Goal: Communication & Community: Answer question/provide support

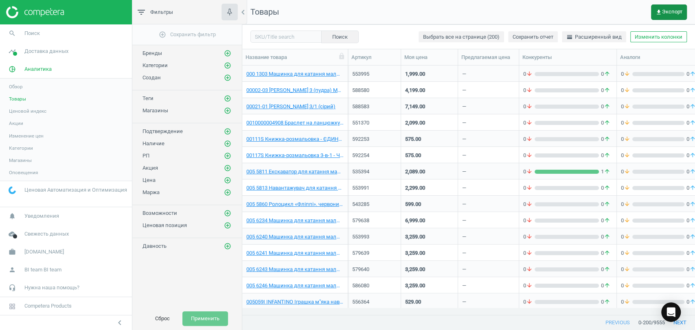
scroll to position [235, 445]
click at [666, 12] on span "get_app Экспорт" at bounding box center [668, 12] width 27 height 7
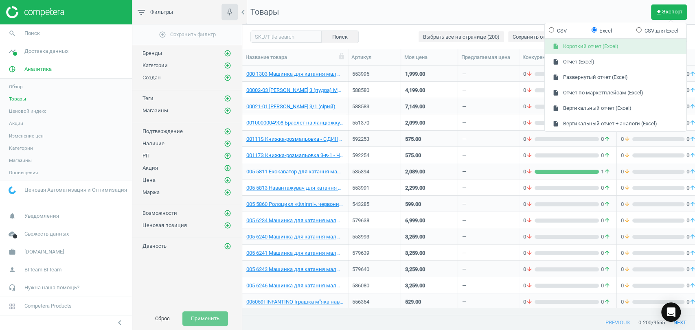
click at [596, 50] on button "insert_drive_file Короткий отчет (Excel)" at bounding box center [616, 46] width 142 height 15
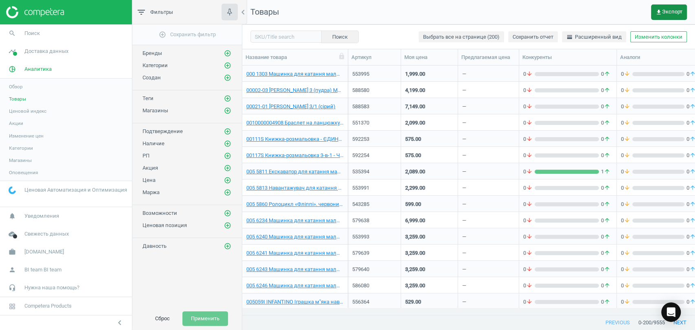
click at [659, 14] on icon "get_app" at bounding box center [658, 12] width 7 height 7
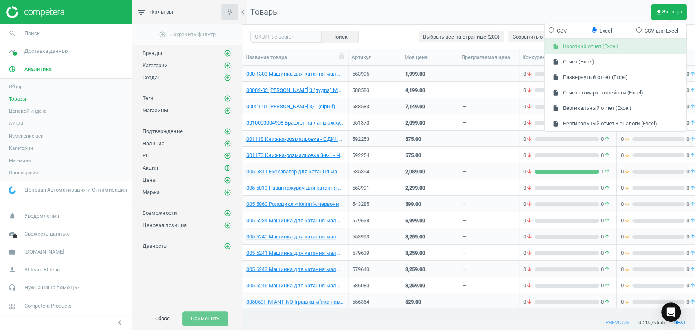
click at [608, 50] on button "insert_drive_file Короткий отчет (Excel)" at bounding box center [616, 46] width 142 height 15
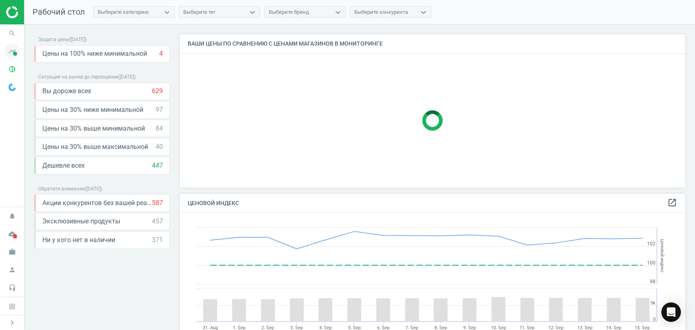
scroll to position [201, 513]
click at [7, 50] on icon "timeline" at bounding box center [11, 51] width 15 height 15
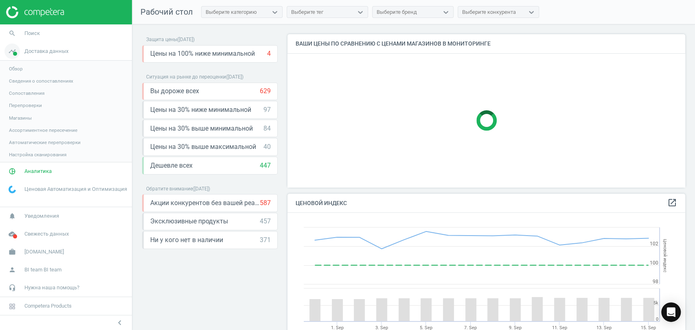
scroll to position [0, 0]
click at [26, 118] on span "Магазины" at bounding box center [20, 118] width 23 height 7
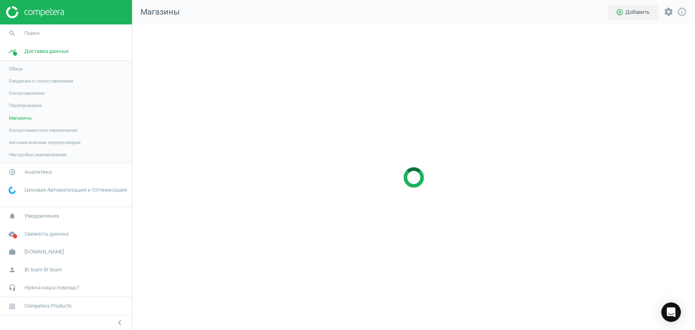
scroll to position [319, 576]
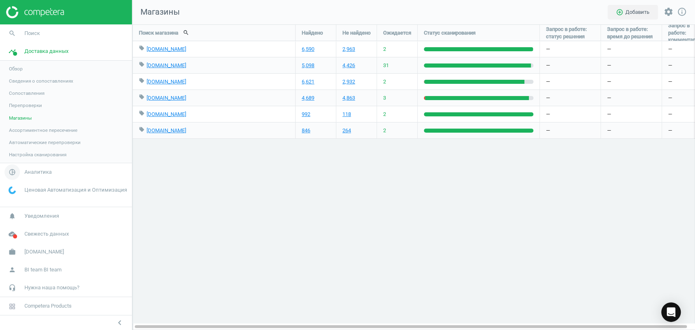
click at [32, 172] on span "Аналитика" at bounding box center [37, 171] width 27 height 7
click at [20, 98] on span "Товары" at bounding box center [17, 99] width 17 height 7
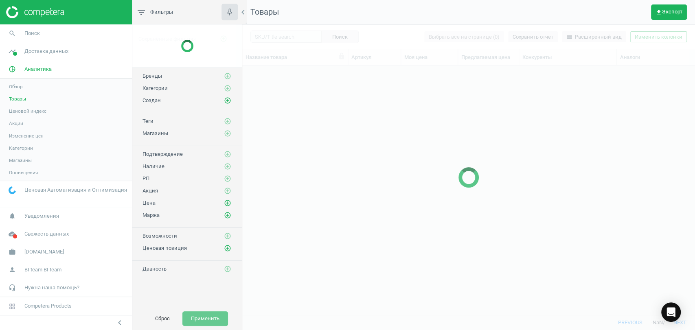
scroll to position [235, 445]
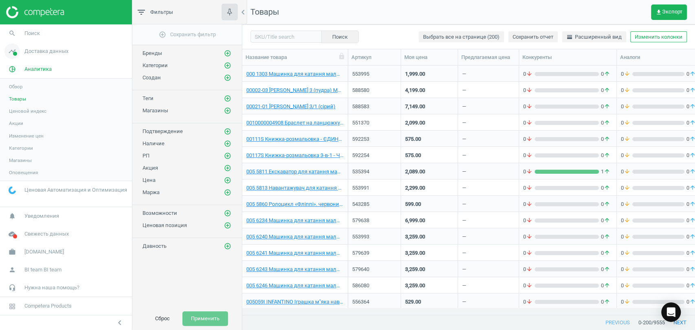
click at [36, 50] on span "Доставка данных" at bounding box center [46, 51] width 44 height 7
click at [23, 118] on span "Магазины" at bounding box center [20, 118] width 23 height 7
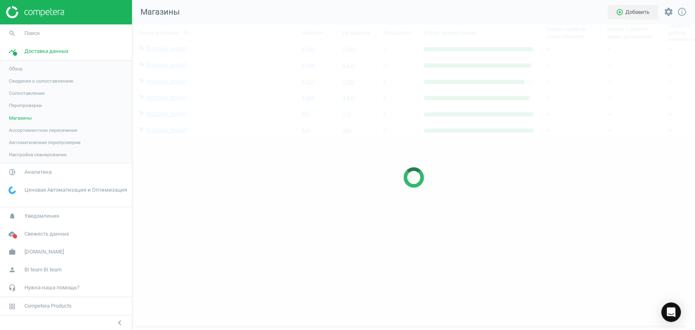
scroll to position [319, 576]
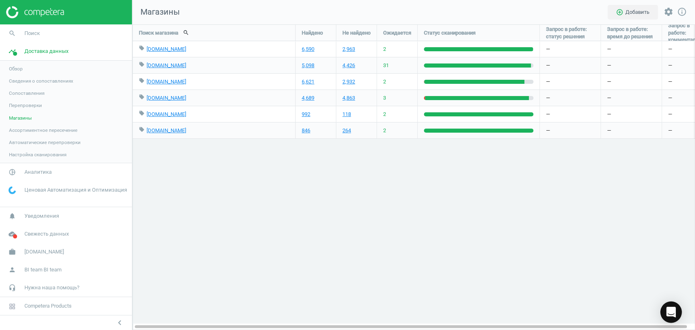
click at [672, 315] on icon "Open Intercom Messenger" at bounding box center [670, 312] width 11 height 11
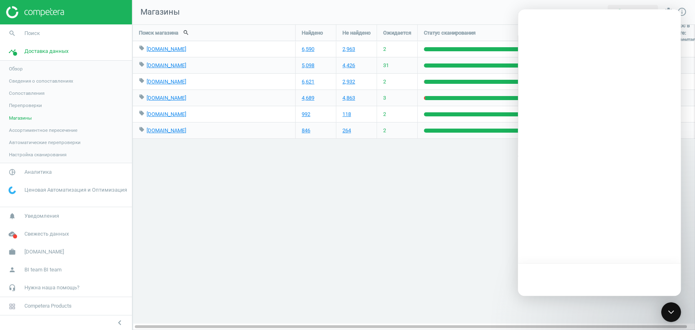
scroll to position [0, 0]
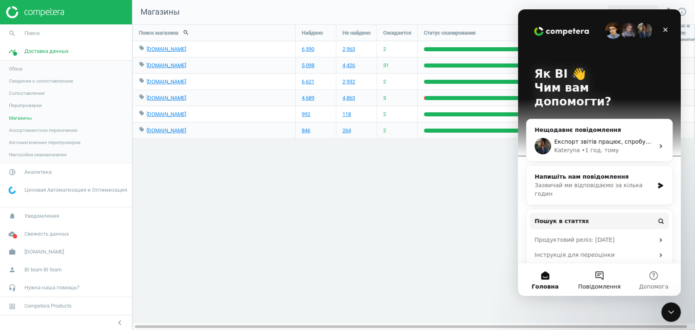
click at [598, 278] on button "Повідомлення" at bounding box center [599, 279] width 54 height 33
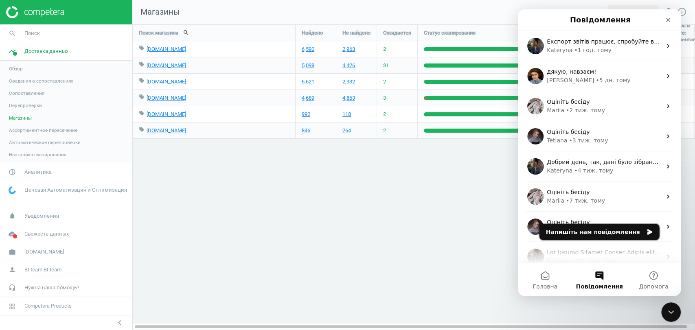
click at [609, 233] on button "Напишіть нам повідомлення" at bounding box center [599, 232] width 120 height 16
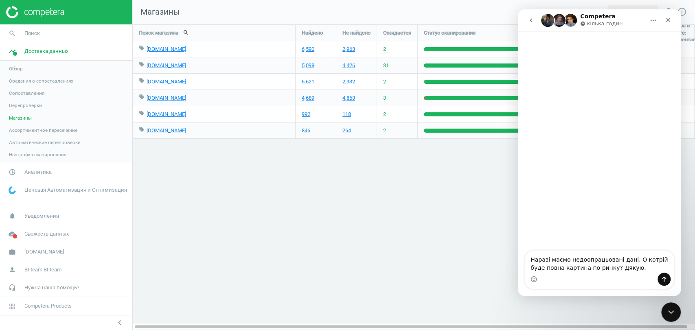
type textarea "Наразі маємо недоопрацьовані дані. О котрій буде повна картина по ринку? Дякую."
click at [663, 279] on icon "Надіслати повідомлення…" at bounding box center [664, 279] width 7 height 7
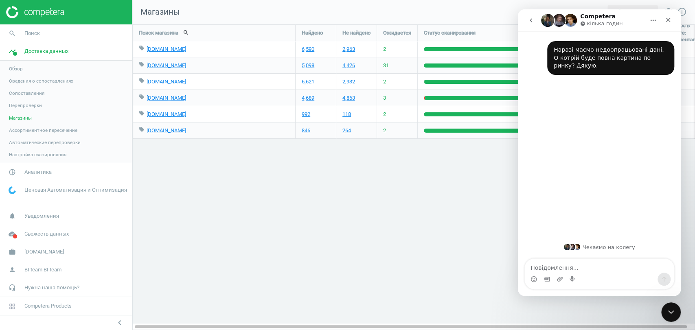
click at [490, 176] on div "Поиск магазина search Найдено Не найдено Ожидается Статус сканирования Запрос в…" at bounding box center [413, 177] width 562 height 306
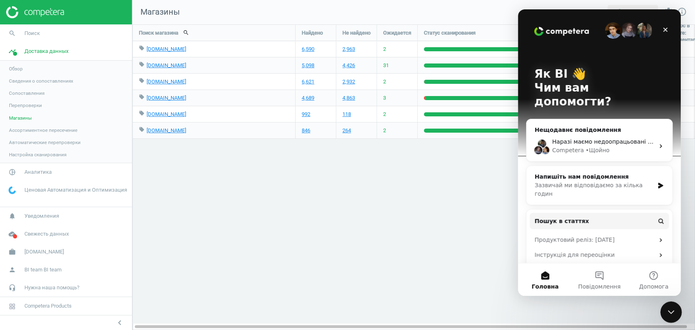
click at [673, 312] on icon "Закрити програму для спілкування Intercom" at bounding box center [670, 311] width 10 height 10
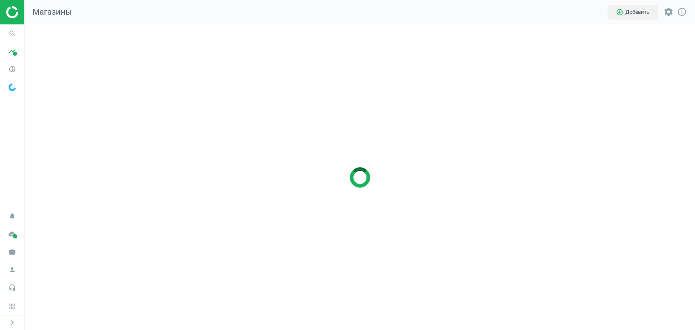
scroll to position [319, 684]
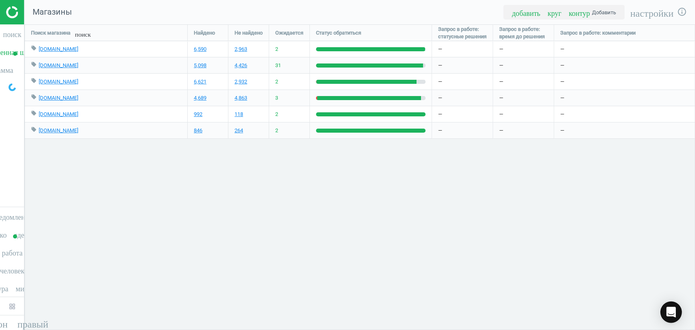
click at [673, 306] on div "Open Intercom Messenger" at bounding box center [671, 313] width 22 height 22
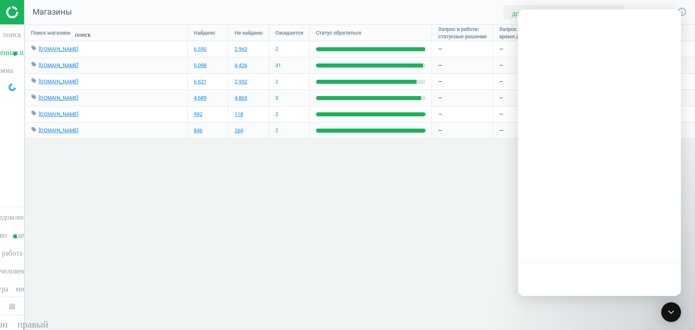
scroll to position [0, 0]
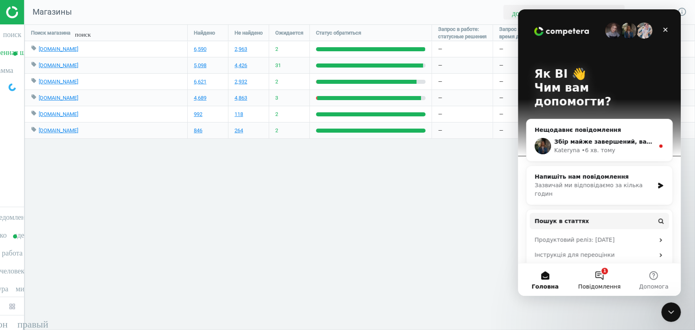
click at [603, 278] on button "1 Повідомлення" at bounding box center [599, 279] width 54 height 33
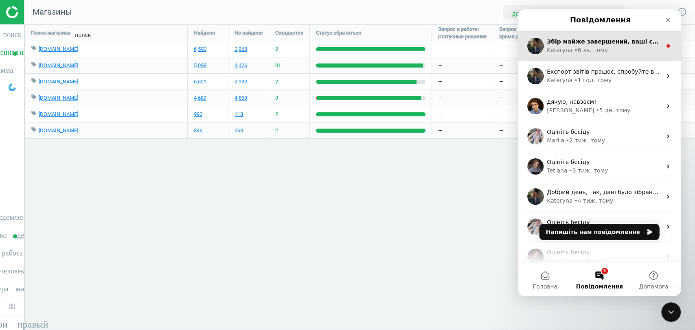
click at [625, 48] on div "Kateryna • 6 хв. тому" at bounding box center [604, 50] width 115 height 9
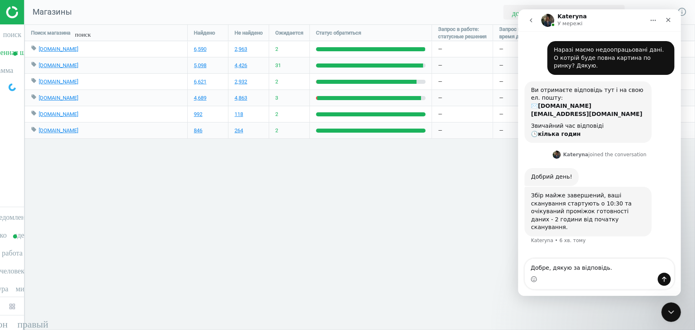
type textarea "Добре, дякую за відповідь."
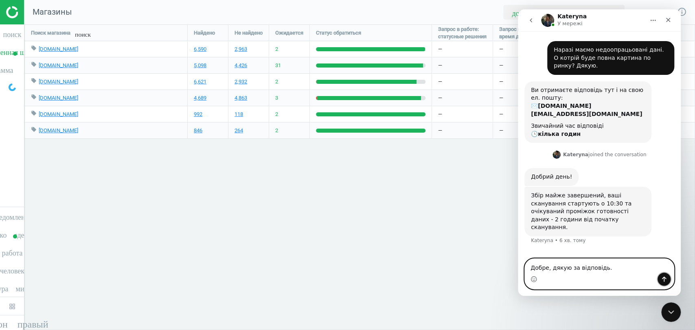
click at [667, 281] on button "Надіслати повідомлення…" at bounding box center [663, 279] width 13 height 13
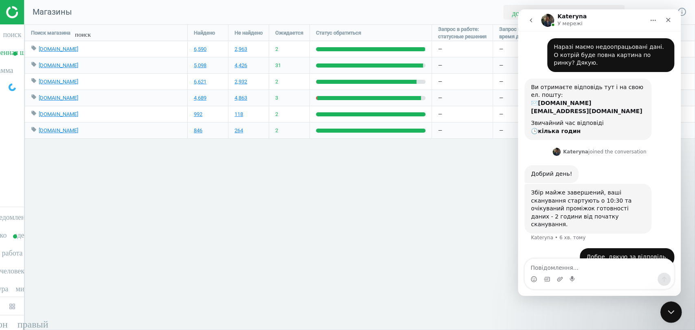
click at [671, 316] on div "Закрыть программу для подключения Intercom" at bounding box center [670, 311] width 20 height 20
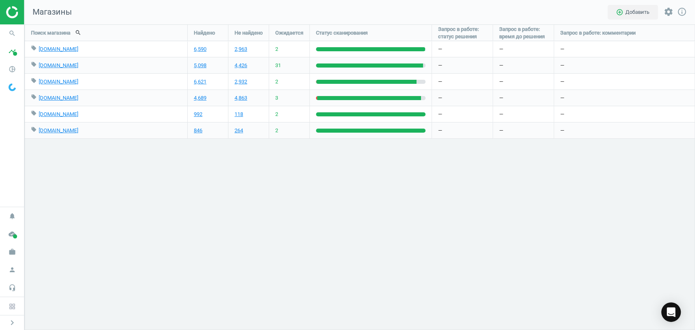
scroll to position [319, 684]
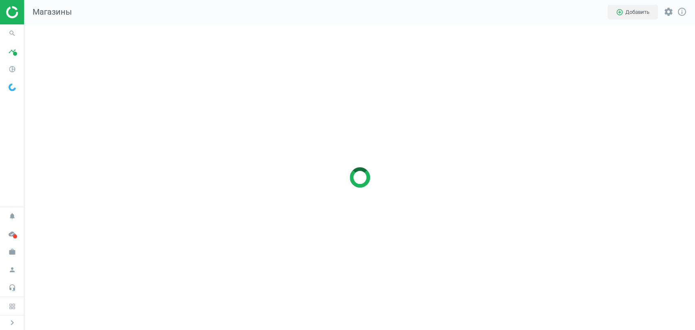
scroll to position [319, 684]
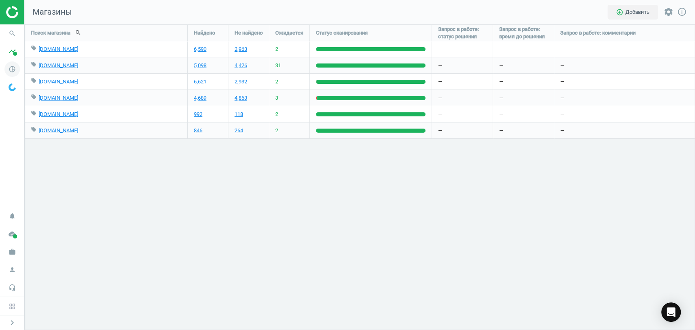
click at [10, 76] on icon "pie_chart_outlined" at bounding box center [11, 68] width 15 height 15
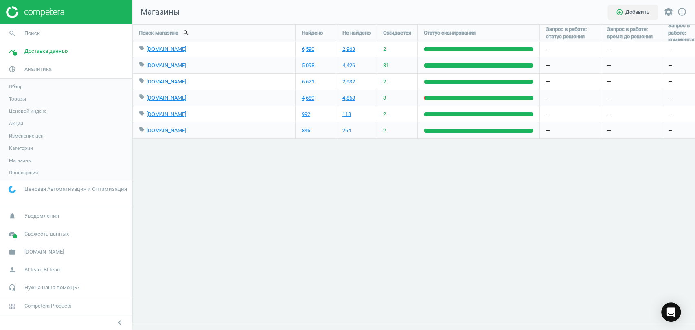
scroll to position [4, 4]
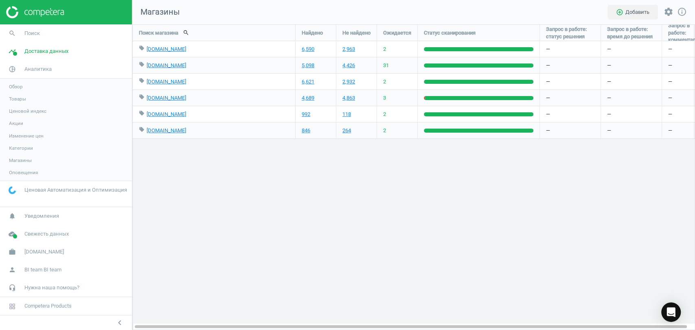
click at [17, 123] on span "Акции" at bounding box center [16, 123] width 14 height 7
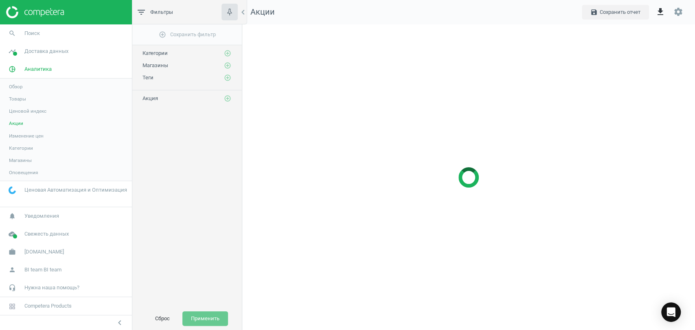
scroll to position [319, 466]
click at [19, 95] on link "Товары" at bounding box center [66, 99] width 132 height 12
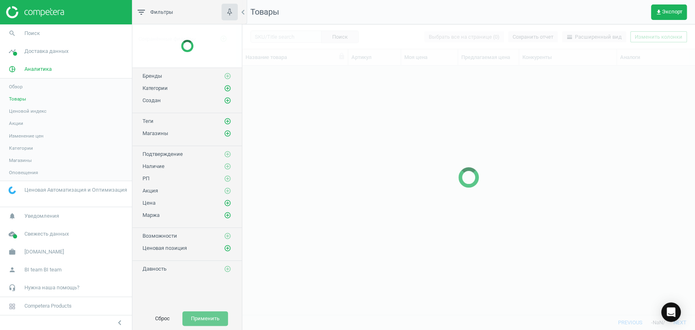
scroll to position [235, 445]
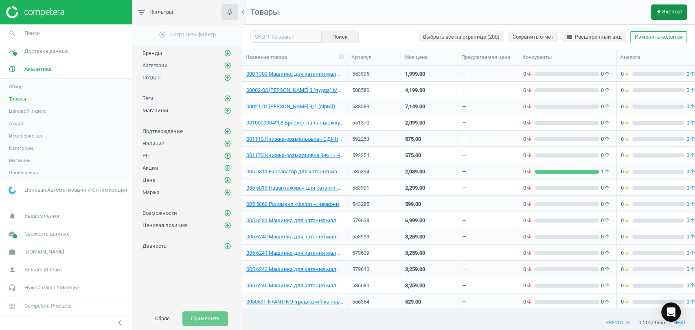
click at [656, 9] on icon "get_app" at bounding box center [658, 12] width 7 height 7
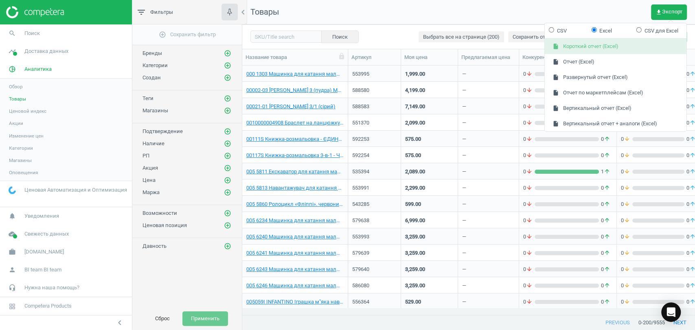
click at [608, 48] on button "insert_drive_file Короткий отчет (Excel)" at bounding box center [616, 46] width 142 height 15
